Goal: Transaction & Acquisition: Download file/media

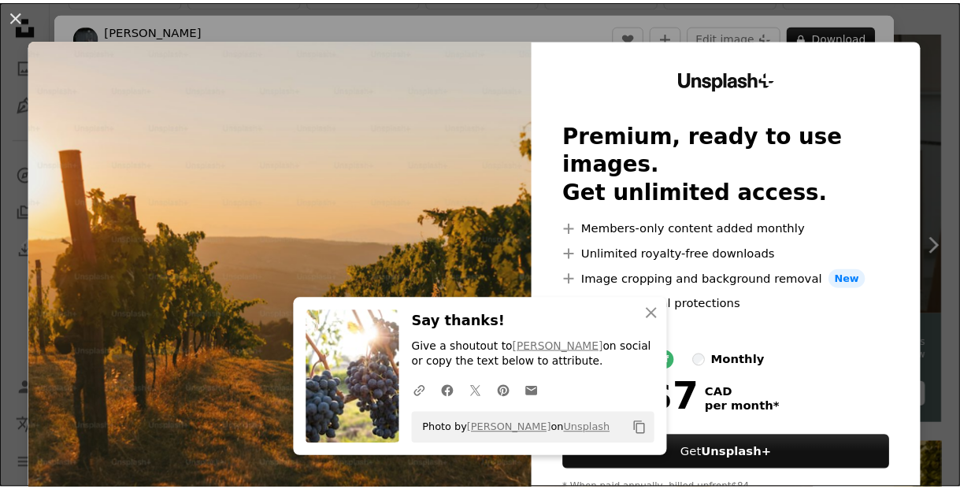
scroll to position [361, 0]
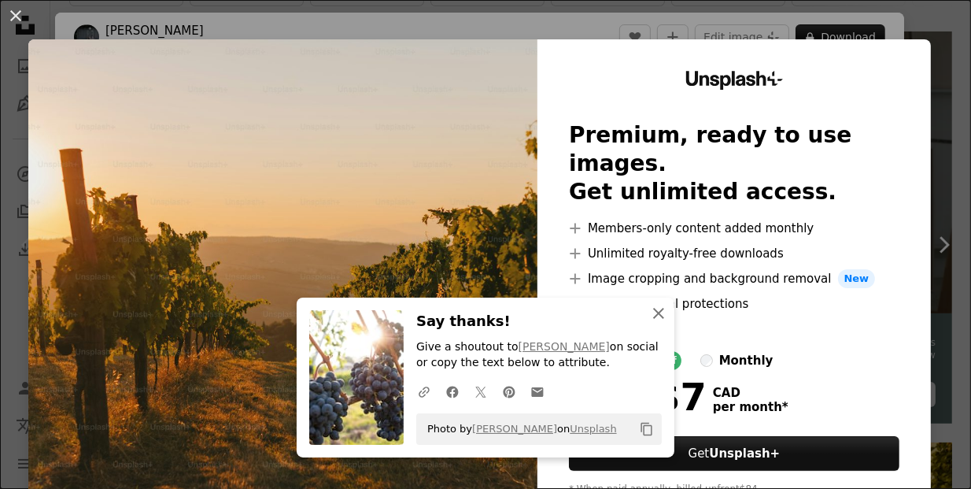
click at [650, 317] on icon "An X shape" at bounding box center [658, 313] width 19 height 19
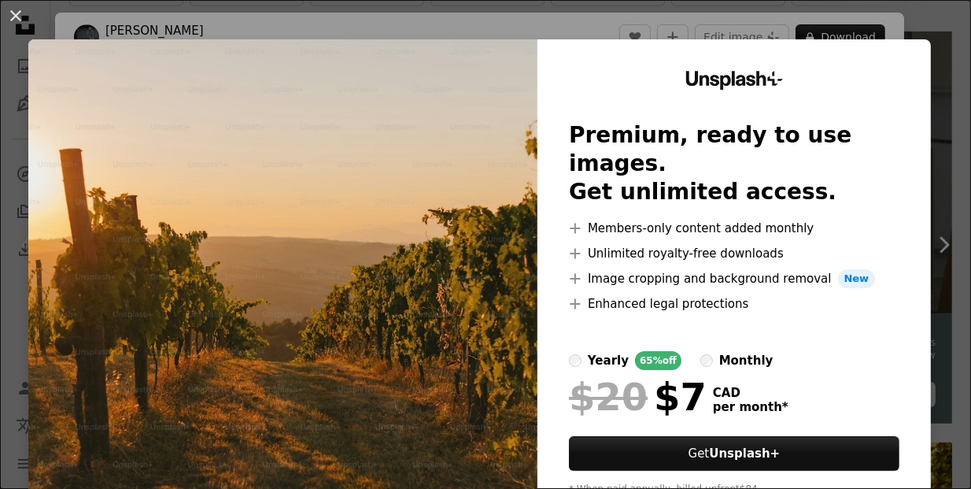
click at [512, 23] on div "An X shape Unsplash+ Premium, ready to use images. Get unlimited access. A plus…" at bounding box center [485, 244] width 971 height 489
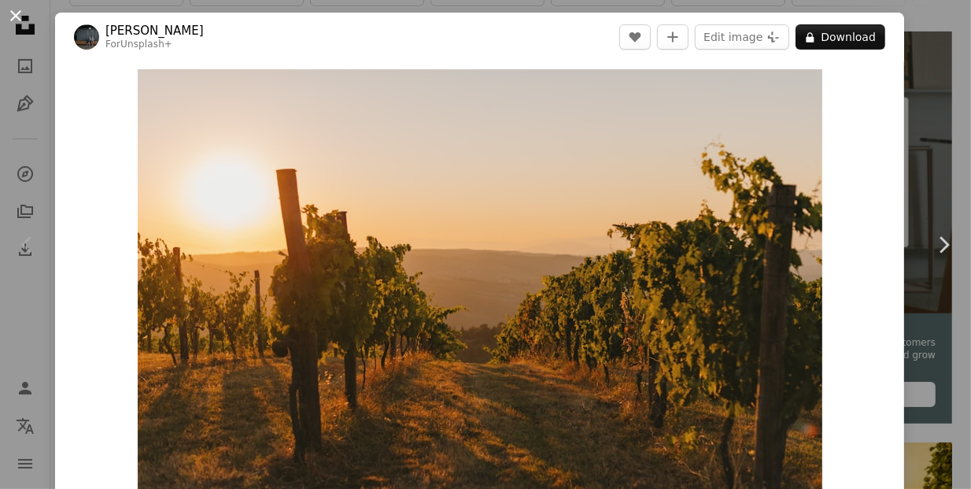
click at [6, 23] on button "An X shape" at bounding box center [15, 15] width 19 height 19
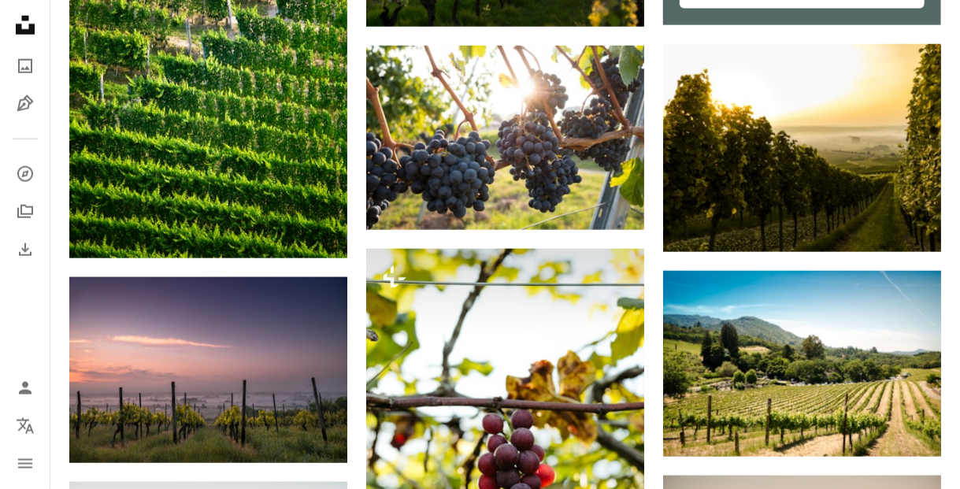
scroll to position [764, 0]
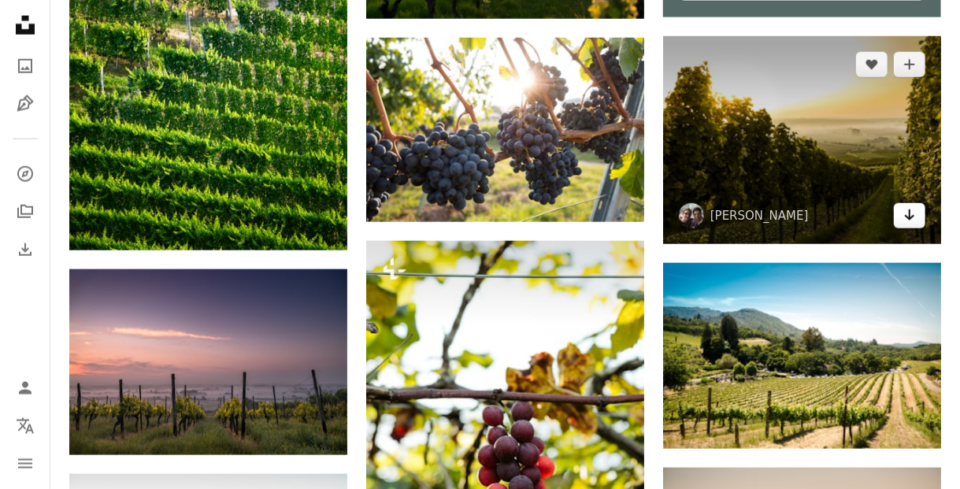
click at [904, 220] on icon "Arrow pointing down" at bounding box center [909, 214] width 13 height 19
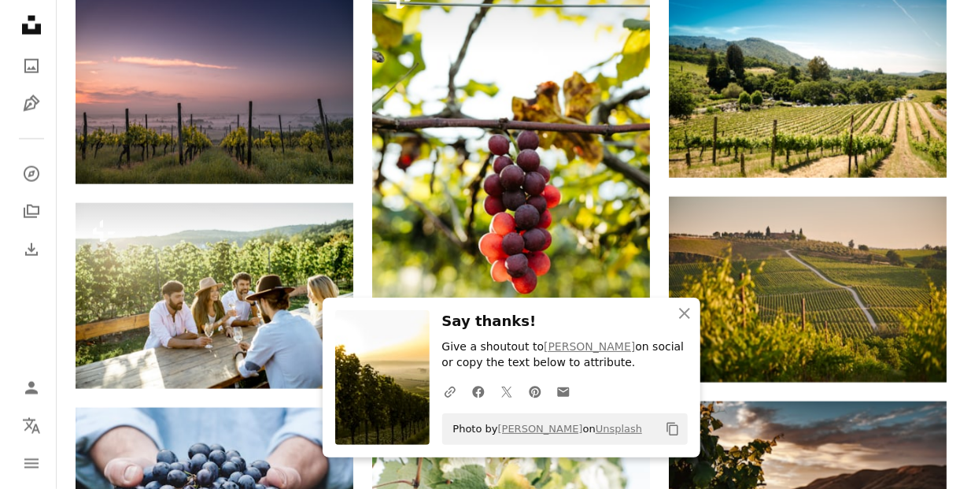
scroll to position [1030, 0]
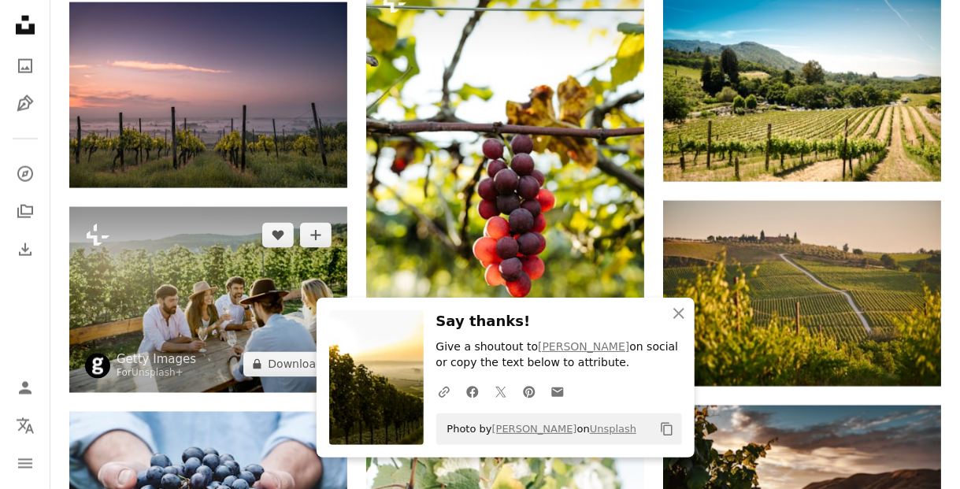
click at [293, 295] on img at bounding box center [208, 300] width 278 height 186
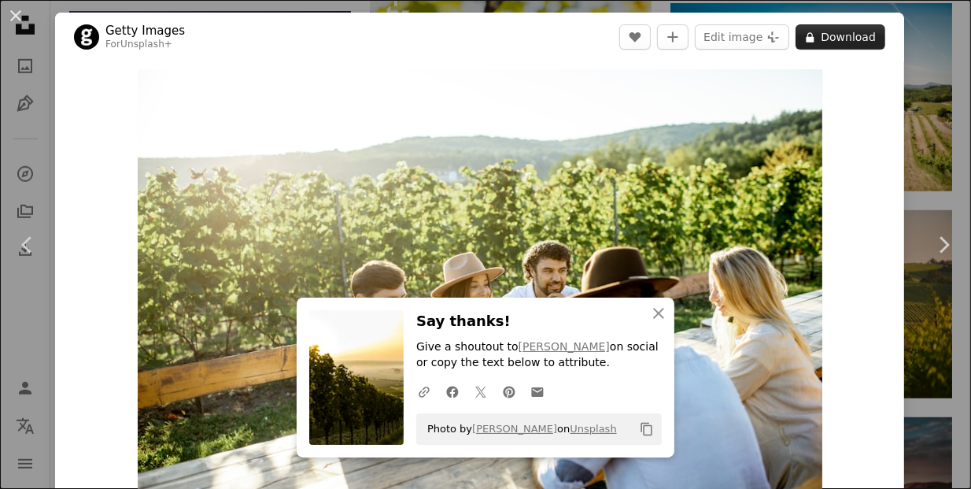
click at [829, 36] on button "A lock Download" at bounding box center [841, 36] width 90 height 25
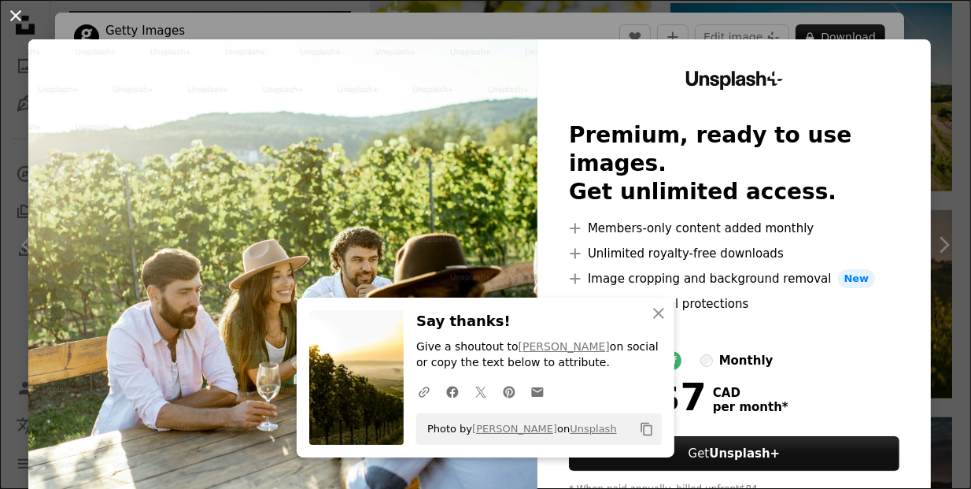
click at [14, 12] on button "An X shape" at bounding box center [15, 15] width 19 height 19
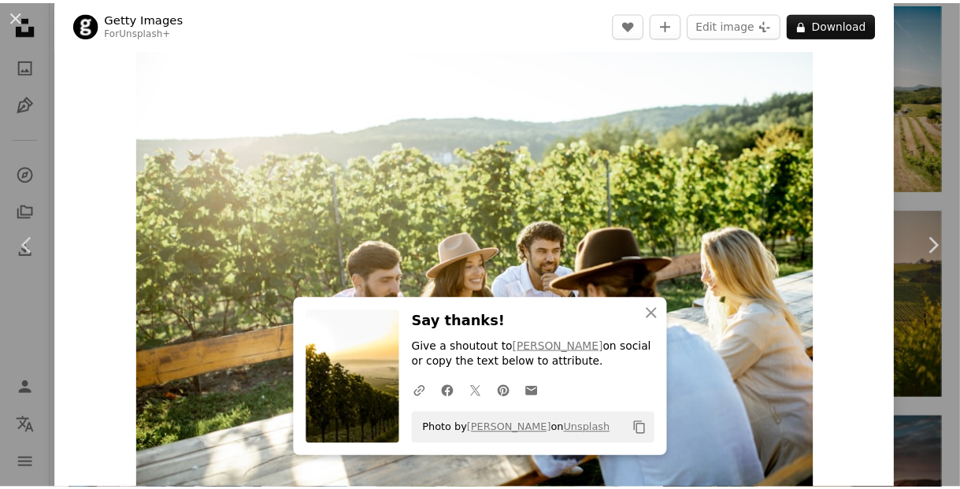
scroll to position [25, 0]
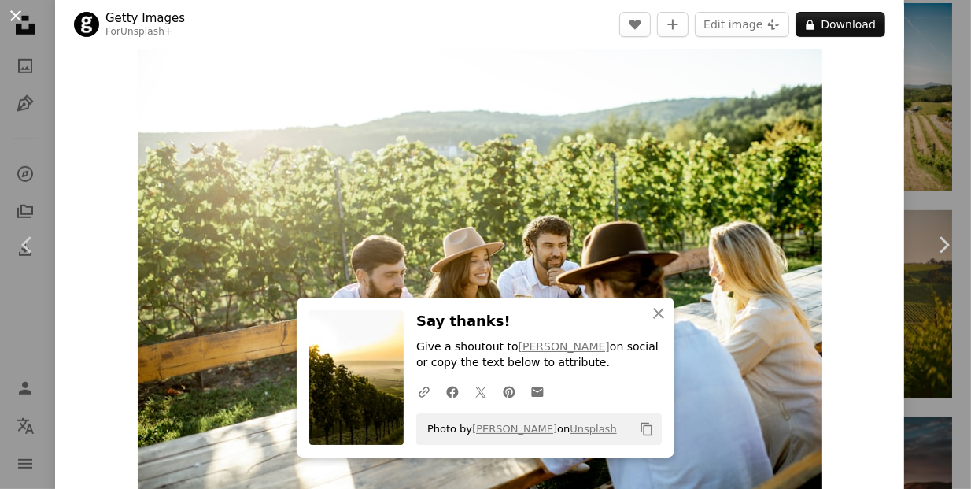
click at [6, 17] on button "An X shape" at bounding box center [15, 15] width 19 height 19
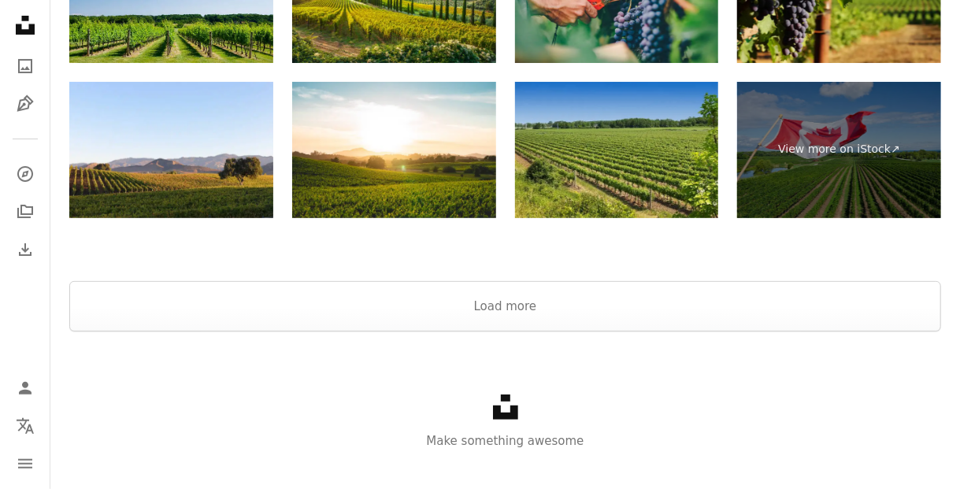
scroll to position [2878, 0]
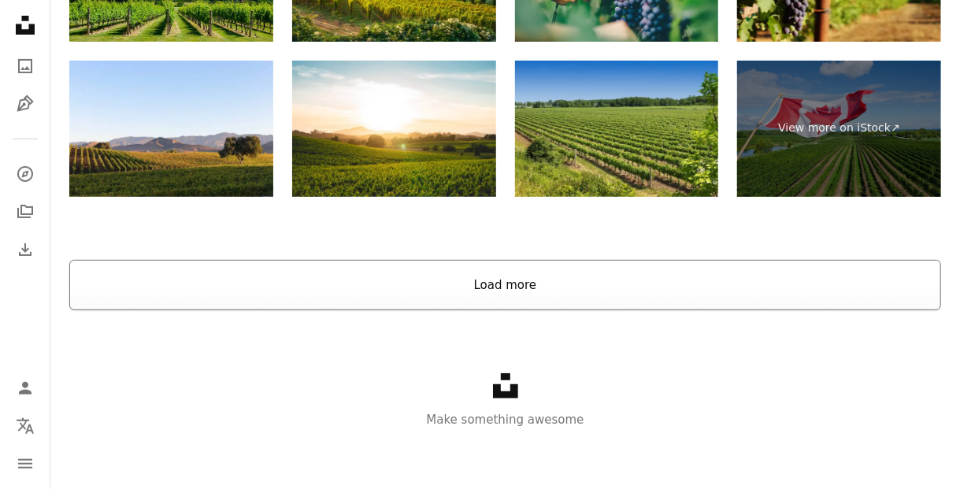
click at [526, 283] on button "Load more" at bounding box center [504, 285] width 871 height 50
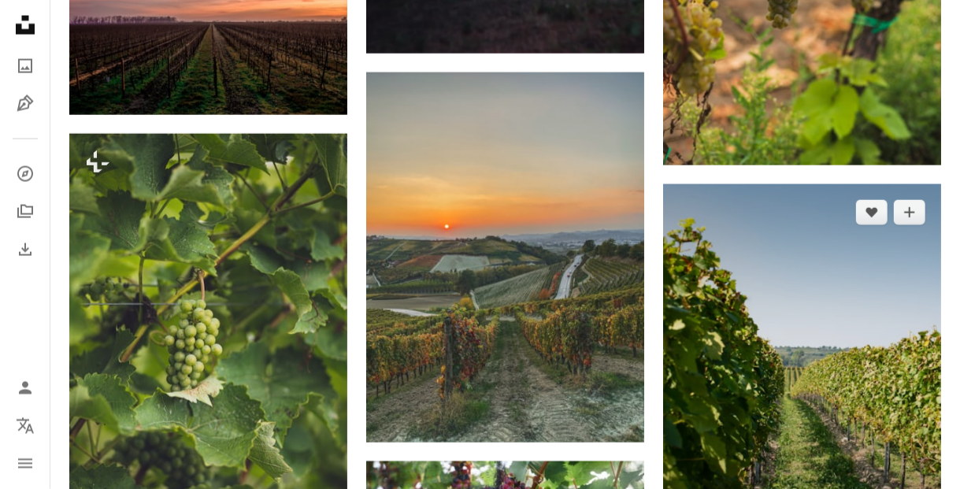
scroll to position [3821, 0]
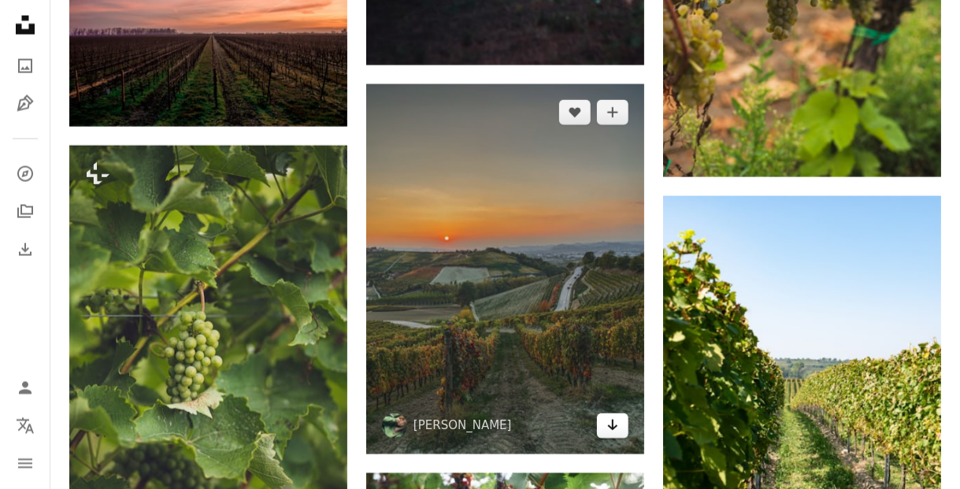
click at [608, 421] on icon "Arrow pointing down" at bounding box center [612, 425] width 13 height 19
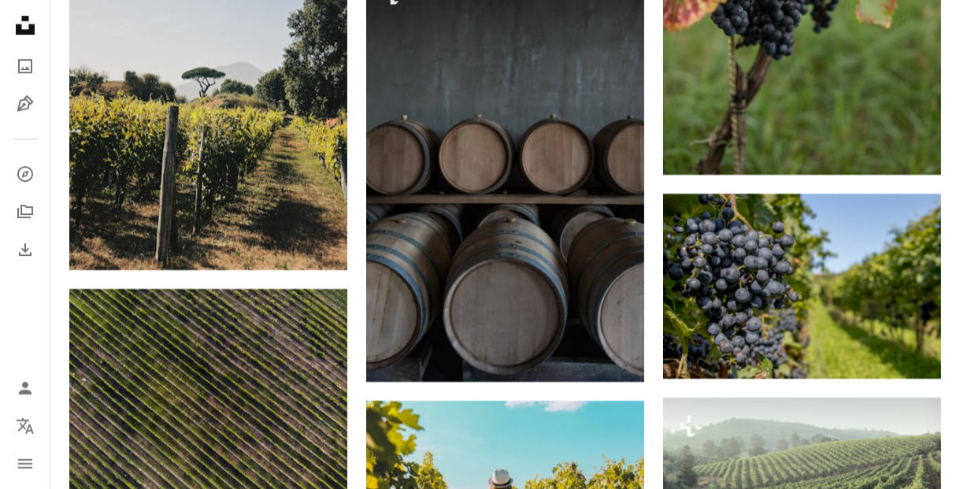
scroll to position [7716, 0]
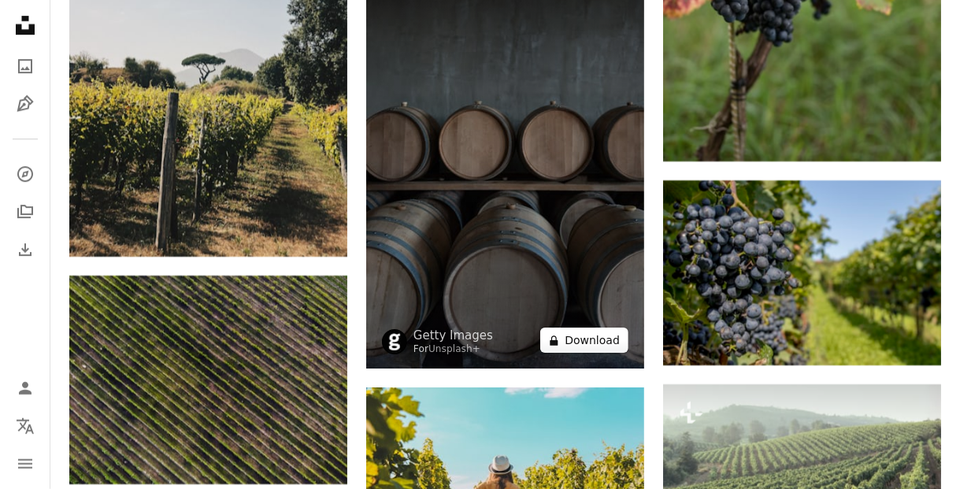
click at [596, 338] on button "A lock Download" at bounding box center [584, 339] width 88 height 25
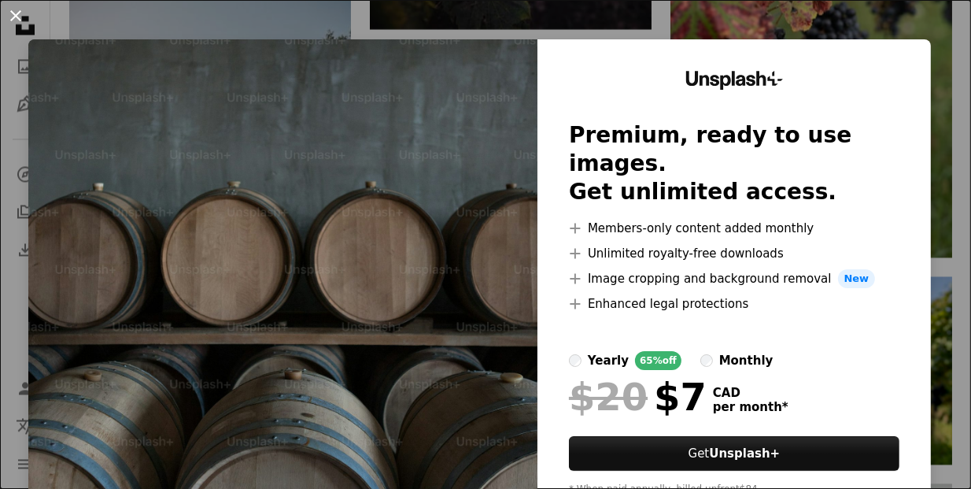
click at [25, 15] on button "An X shape" at bounding box center [15, 15] width 19 height 19
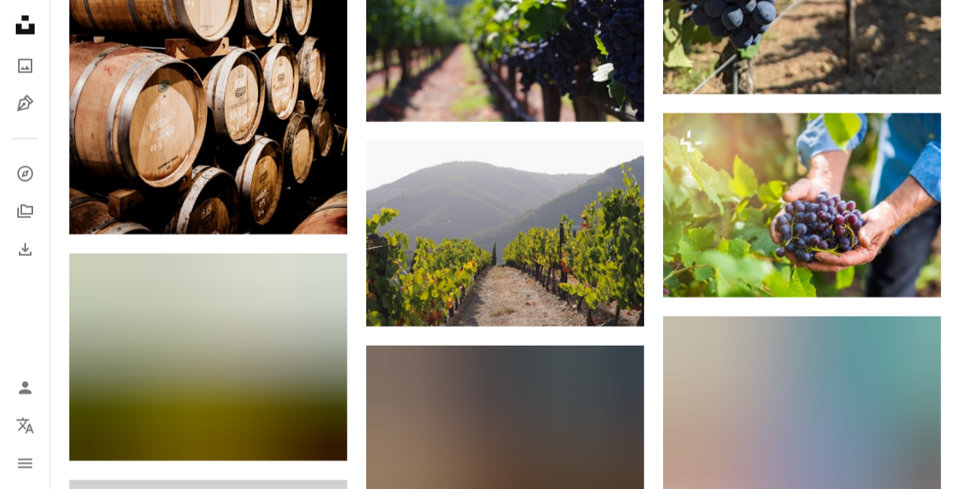
scroll to position [9105, 0]
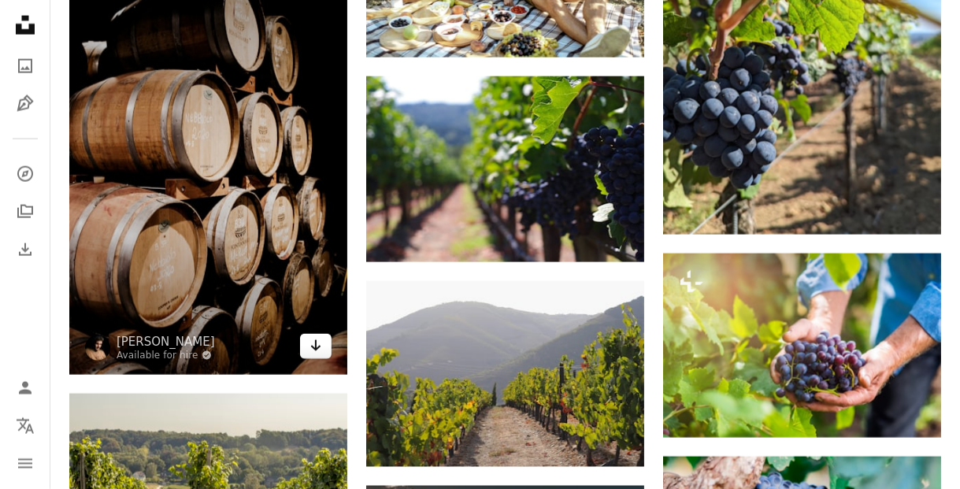
click at [325, 352] on link "Arrow pointing down" at bounding box center [315, 346] width 31 height 25
